Goal: Task Accomplishment & Management: Manage account settings

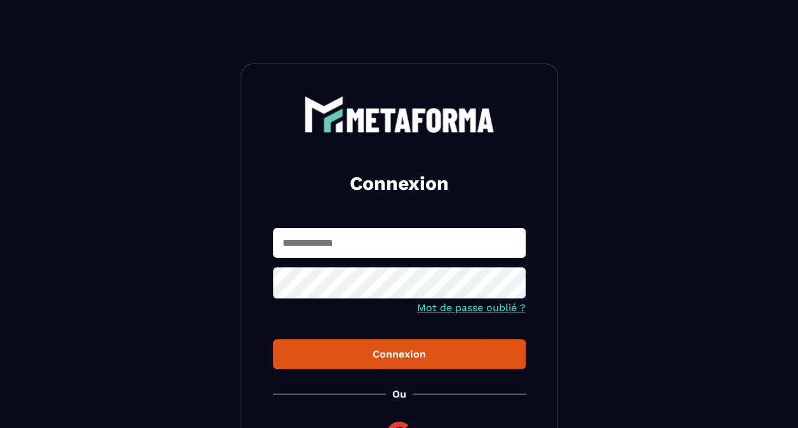
click at [350, 244] on input "text" at bounding box center [399, 243] width 253 height 30
type input "**********"
click at [508, 282] on icon at bounding box center [511, 284] width 14 height 11
click at [386, 354] on div "Connexion" at bounding box center [399, 354] width 232 height 12
